Goal: Task Accomplishment & Management: Use online tool/utility

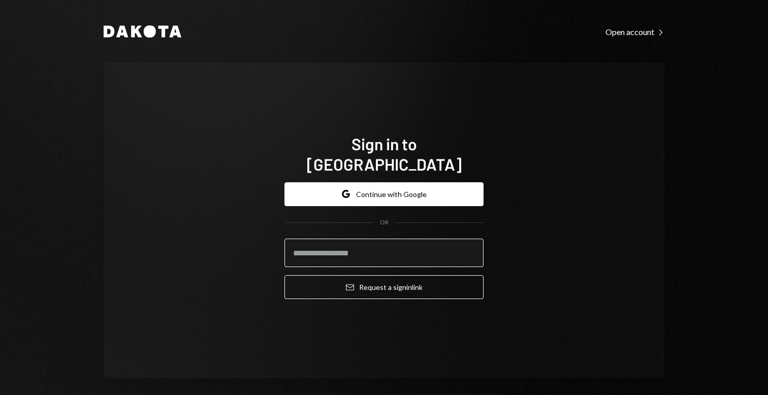
click at [347, 245] on input "email" at bounding box center [383, 253] width 199 height 28
type input "**********"
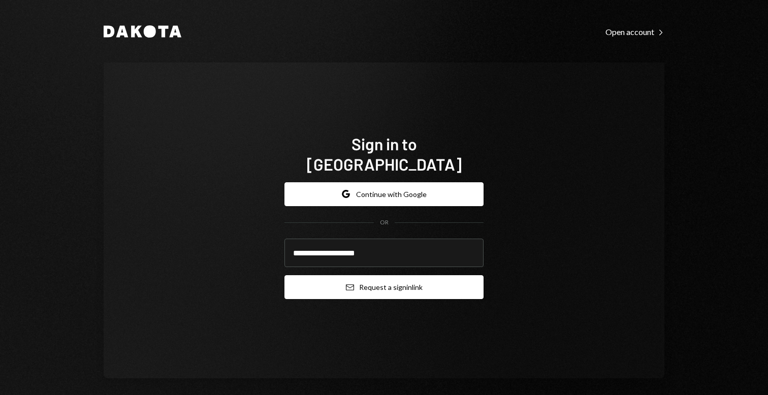
click at [368, 277] on button "Email Request a sign in link" at bounding box center [383, 287] width 199 height 24
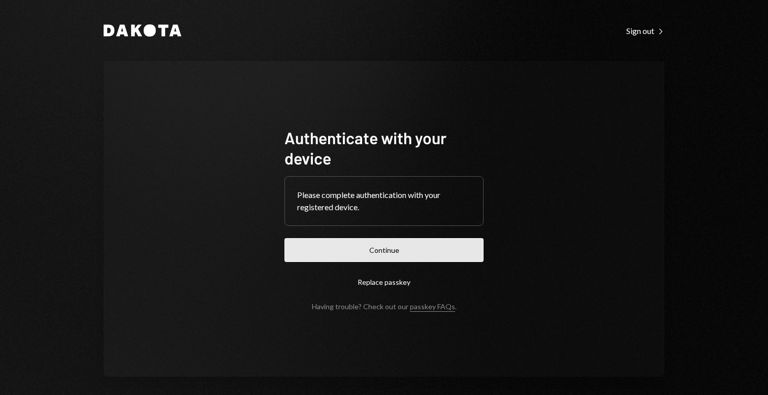
click at [416, 250] on button "Continue" at bounding box center [383, 250] width 199 height 24
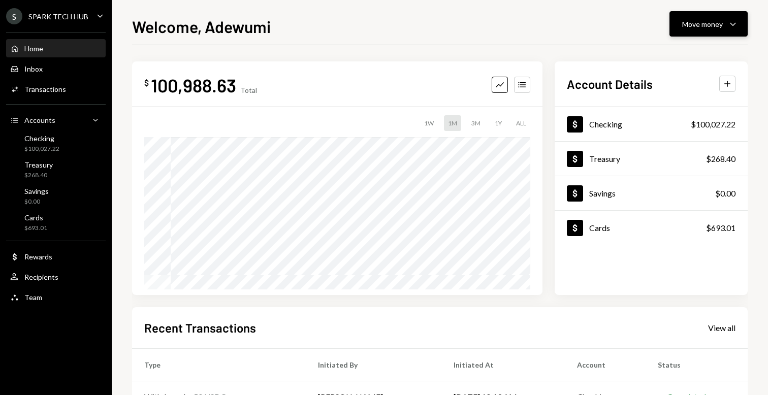
click at [695, 21] on div "Move money" at bounding box center [702, 24] width 41 height 11
click at [673, 57] on div "Send" at bounding box center [700, 54] width 74 height 11
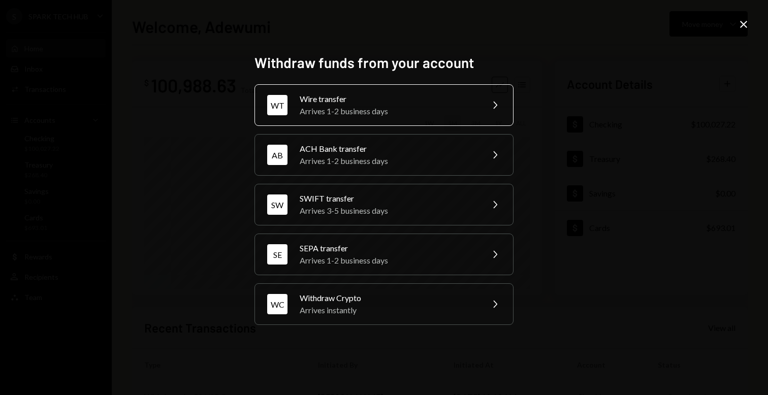
click at [344, 107] on div "Arrives 1-2 business days" at bounding box center [388, 111] width 177 height 12
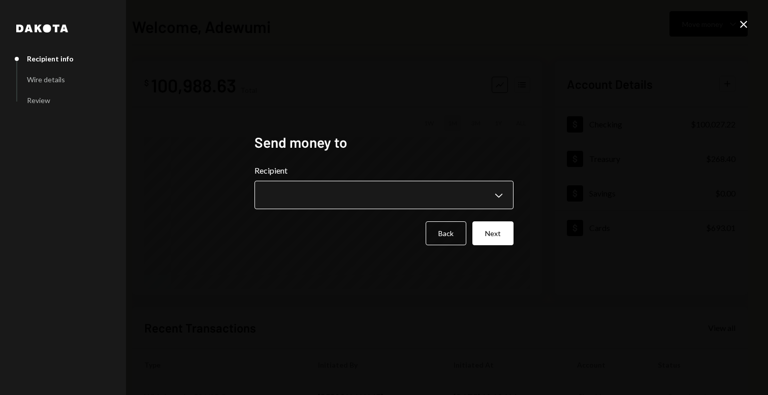
click at [311, 197] on body "**********" at bounding box center [384, 197] width 768 height 395
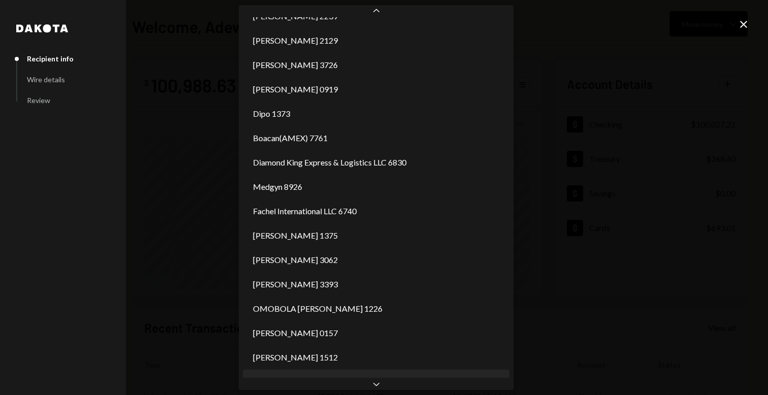
scroll to position [505, 0]
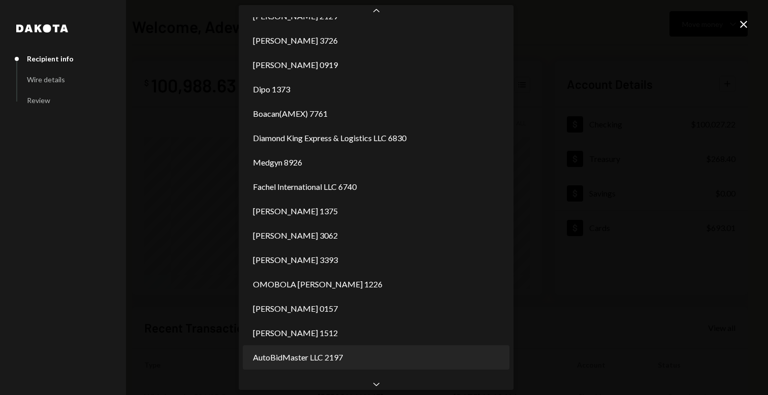
select select "**********"
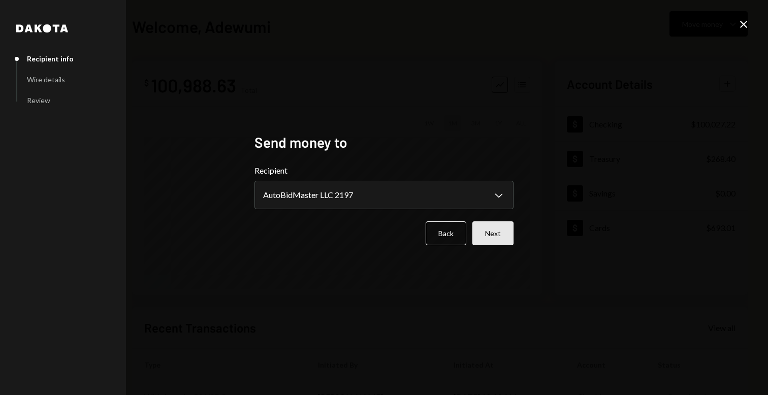
click at [489, 233] on button "Next" at bounding box center [492, 233] width 41 height 24
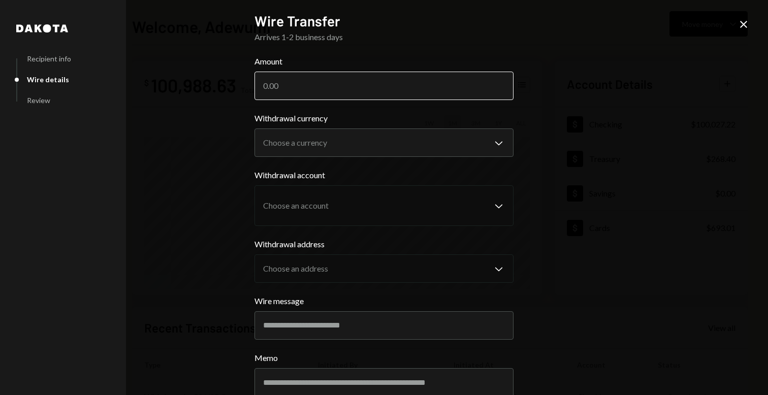
click at [285, 94] on input "Amount" at bounding box center [383, 86] width 259 height 28
click at [274, 87] on input "Amount" at bounding box center [383, 86] width 259 height 28
paste input "153515292347015"
type input "153515292347015"
type input "1535"
